Goal: Information Seeking & Learning: Check status

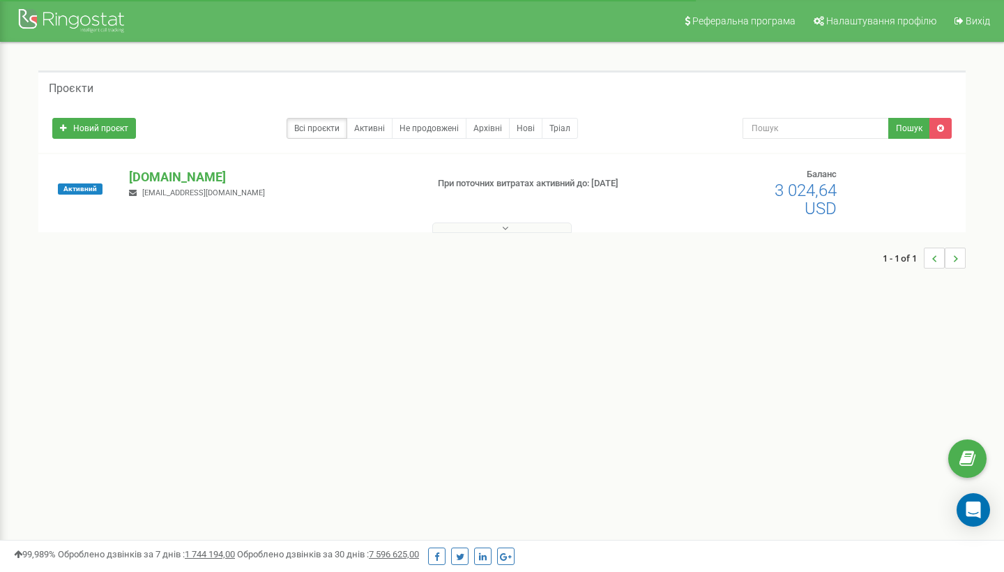
click at [495, 227] on button at bounding box center [501, 227] width 139 height 10
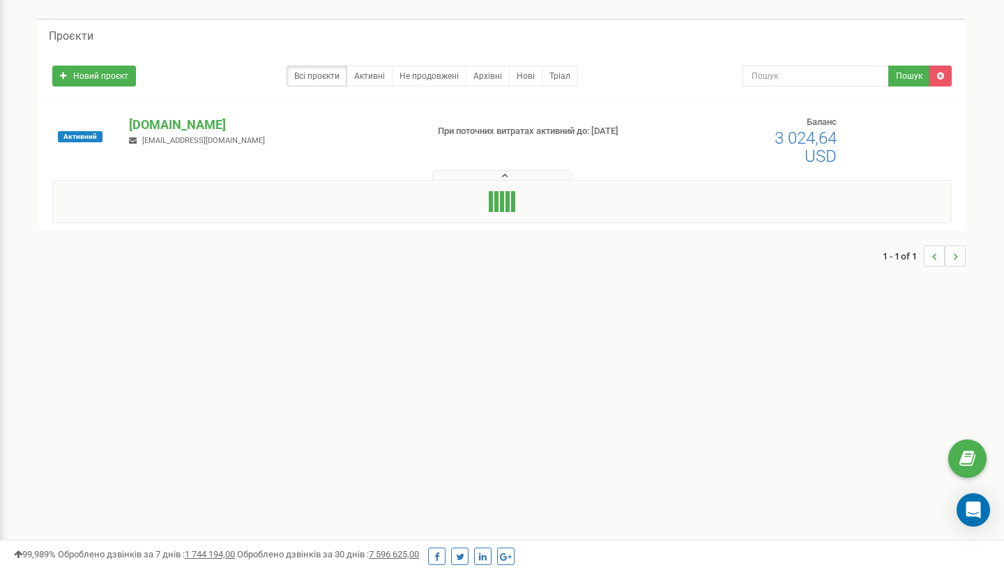
scroll to position [53, 0]
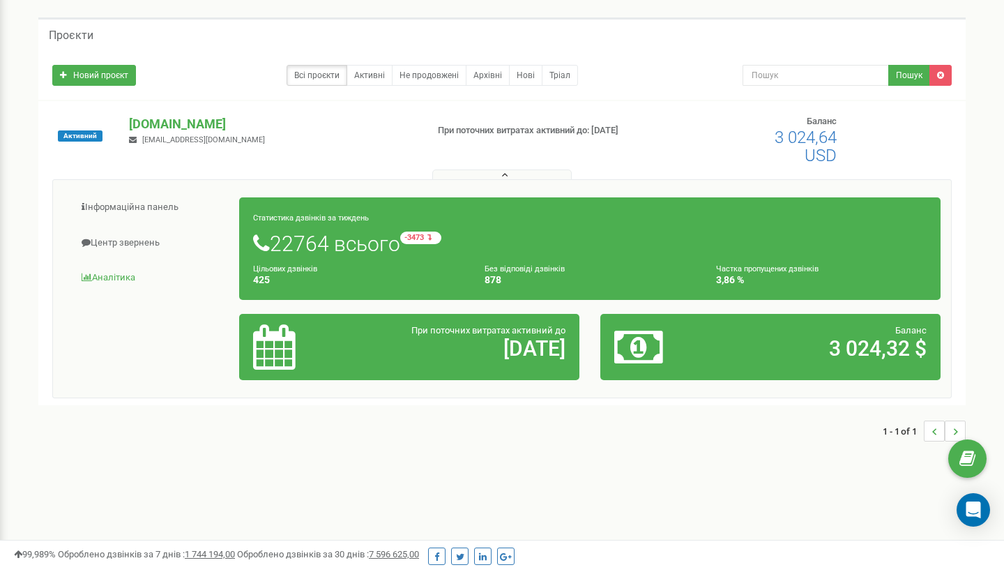
click at [119, 279] on link "Аналiтика" at bounding box center [151, 278] width 176 height 34
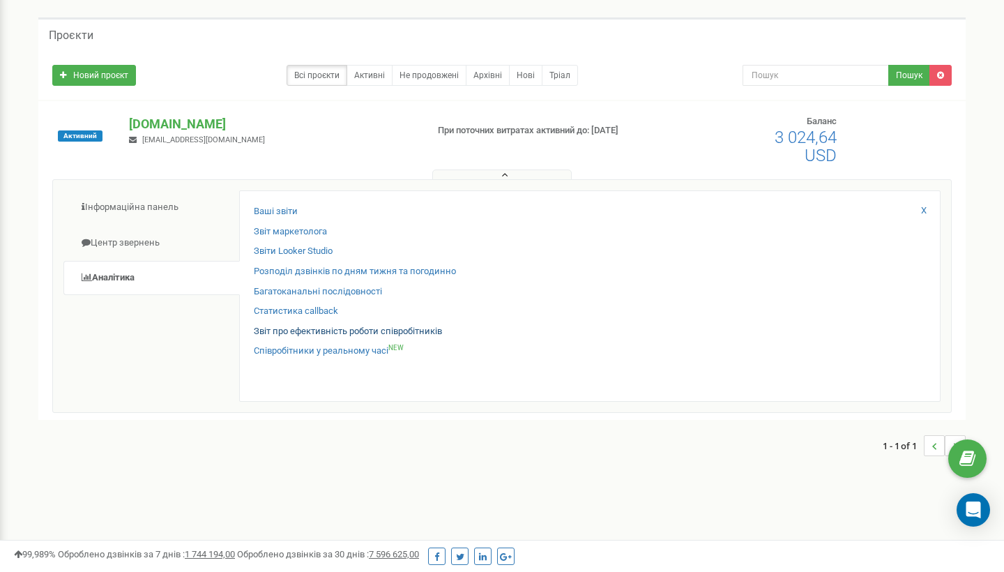
click at [295, 325] on link "Звіт про ефективність роботи співробітників" at bounding box center [348, 331] width 188 height 13
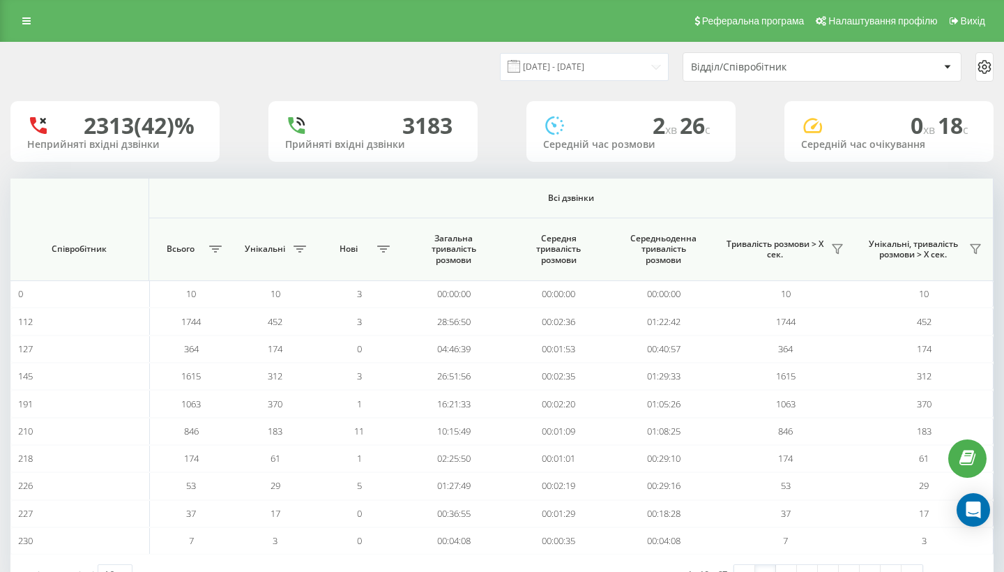
click at [787, 73] on div "Відділ/Співробітник" at bounding box center [774, 67] width 167 height 12
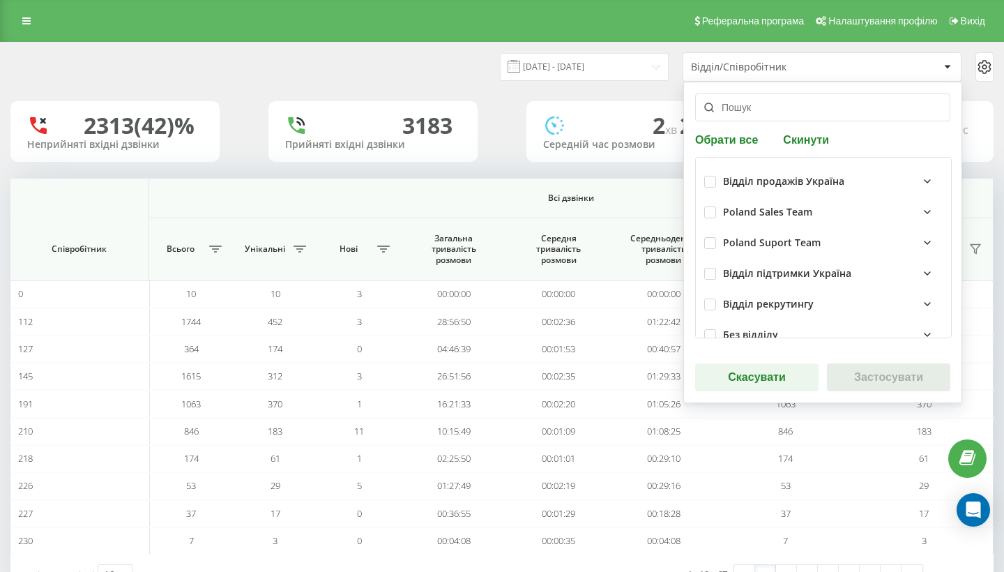
click at [773, 107] on input "text" at bounding box center [822, 107] width 255 height 28
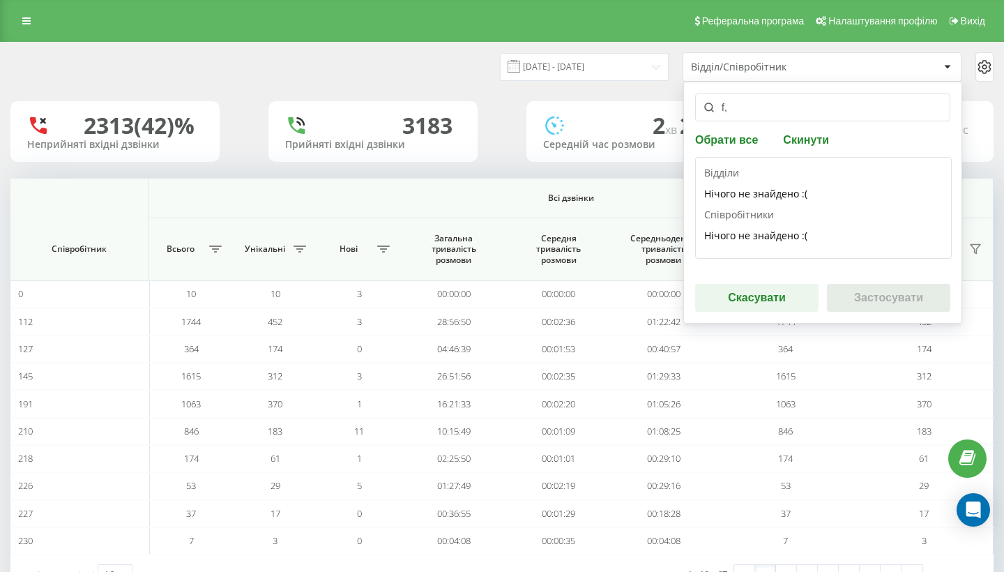
type input "f"
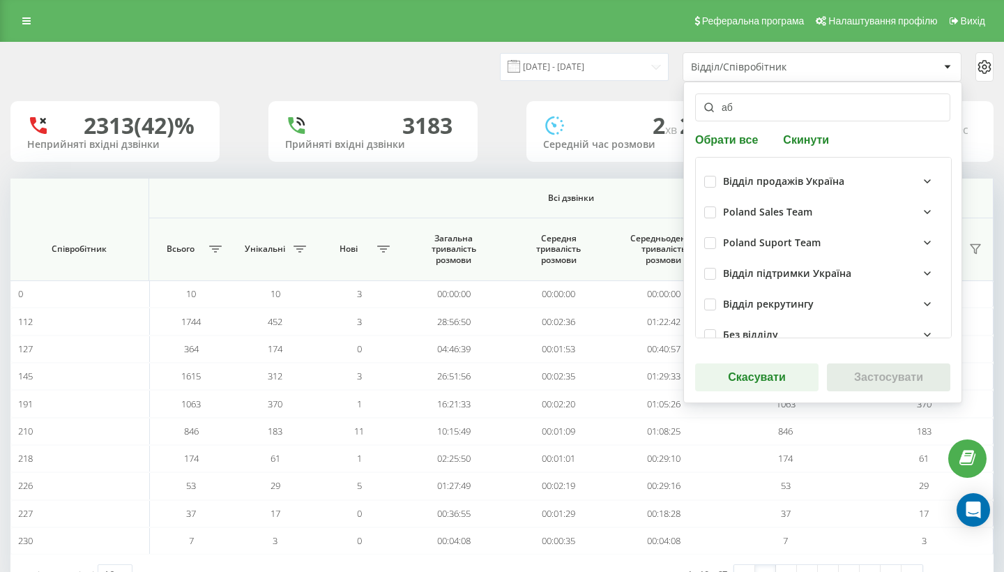
click at [743, 106] on input "аб" at bounding box center [822, 107] width 255 height 28
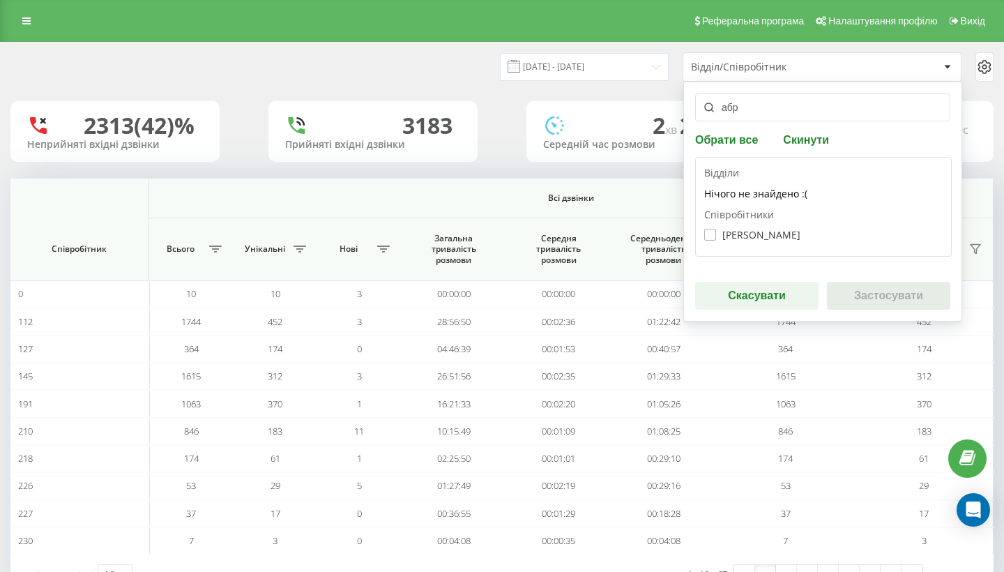
type input "абр"
click at [740, 236] on label "Сатенік Абрамян" at bounding box center [752, 235] width 96 height 12
checkbox input "true"
click at [862, 300] on button "Застосувати" at bounding box center [888, 296] width 123 height 28
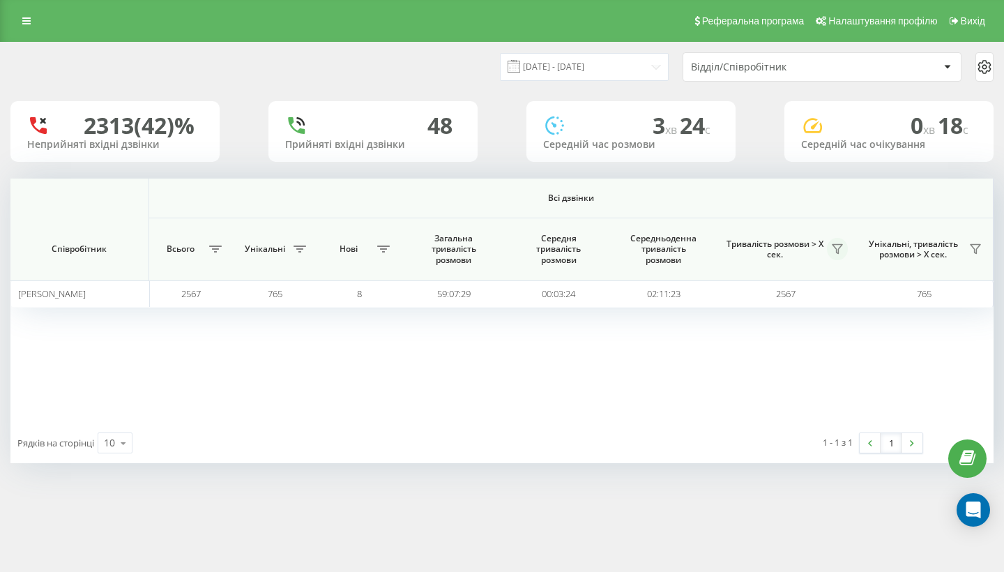
click at [831, 248] on button at bounding box center [837, 249] width 21 height 22
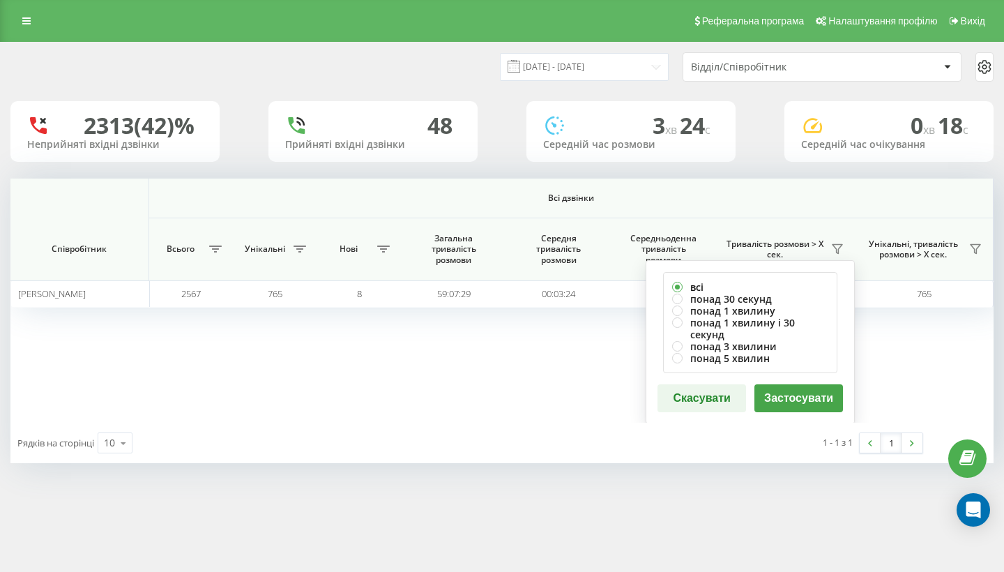
click at [765, 289] on label "всі" at bounding box center [750, 287] width 156 height 12
click at [764, 298] on label "понад 30 секунд" at bounding box center [750, 299] width 156 height 12
radio input "true"
click at [780, 384] on button "Застосувати" at bounding box center [798, 398] width 89 height 28
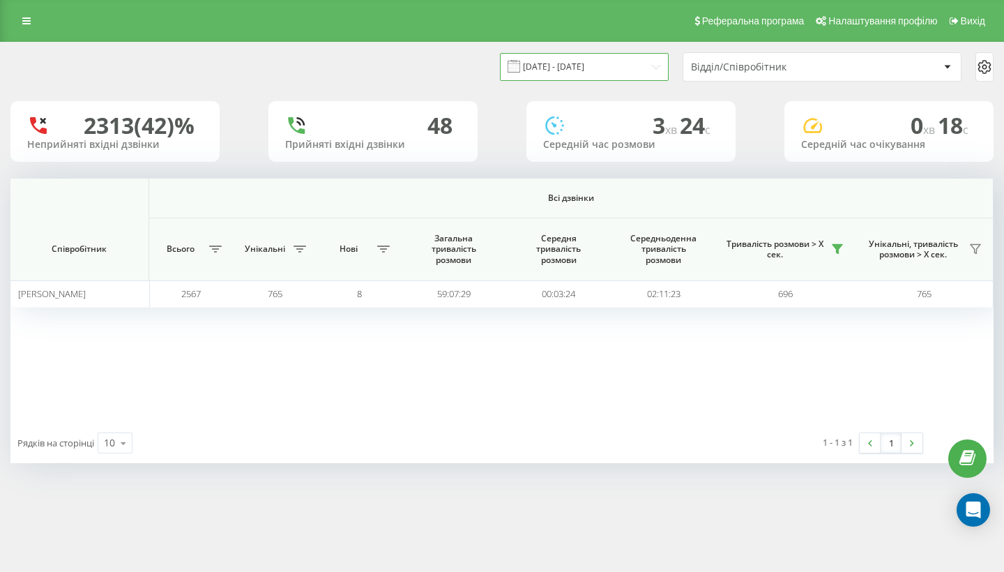
click at [604, 68] on input "21.08.2025 - 21.09.2025" at bounding box center [584, 66] width 169 height 27
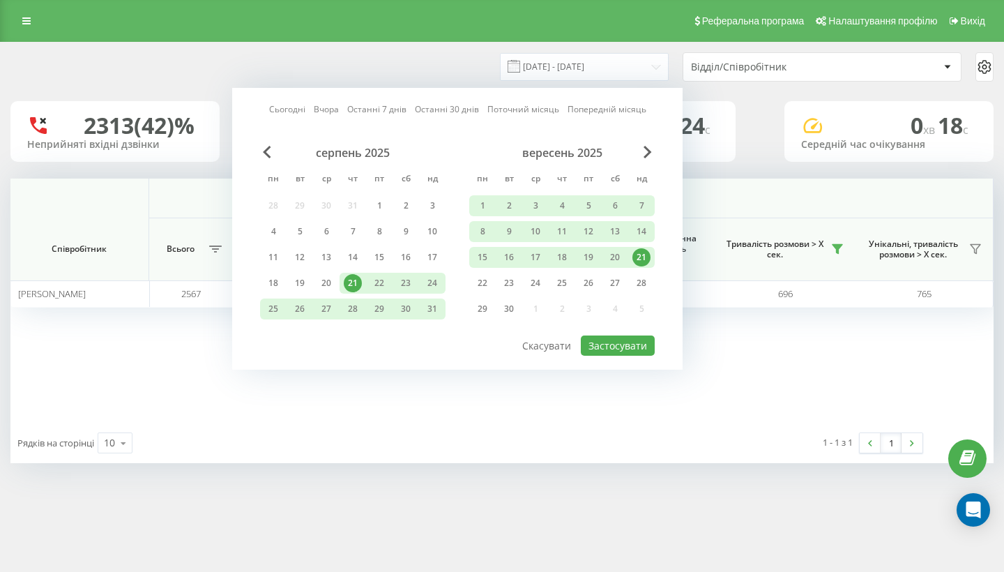
click at [638, 253] on div "21" at bounding box center [641, 257] width 18 height 18
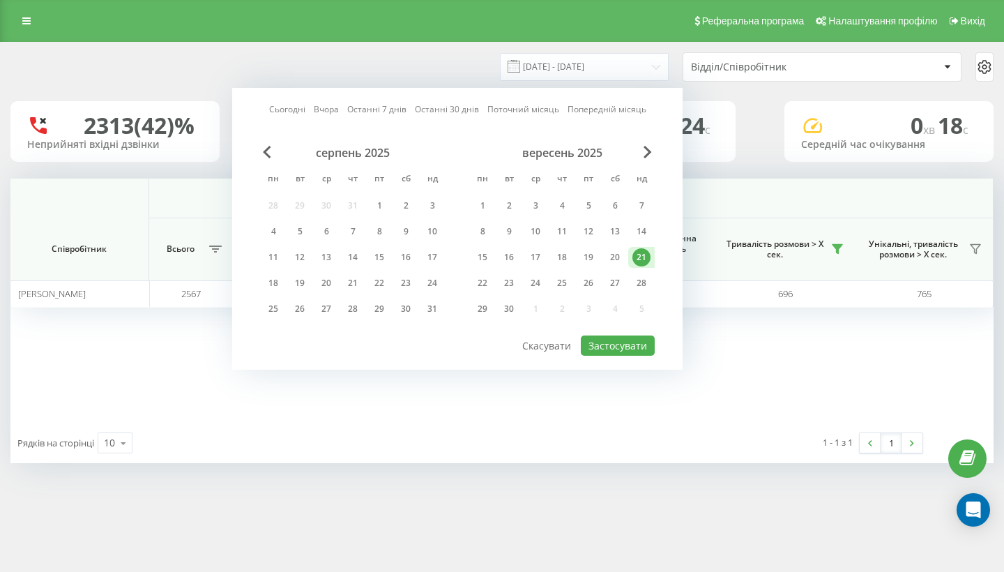
click at [638, 253] on div "21" at bounding box center [641, 257] width 18 height 18
click at [611, 349] on button "Застосувати" at bounding box center [618, 345] width 74 height 20
type input "21.09.2025 - 21.09.2025"
